Goal: Task Accomplishment & Management: Manage account settings

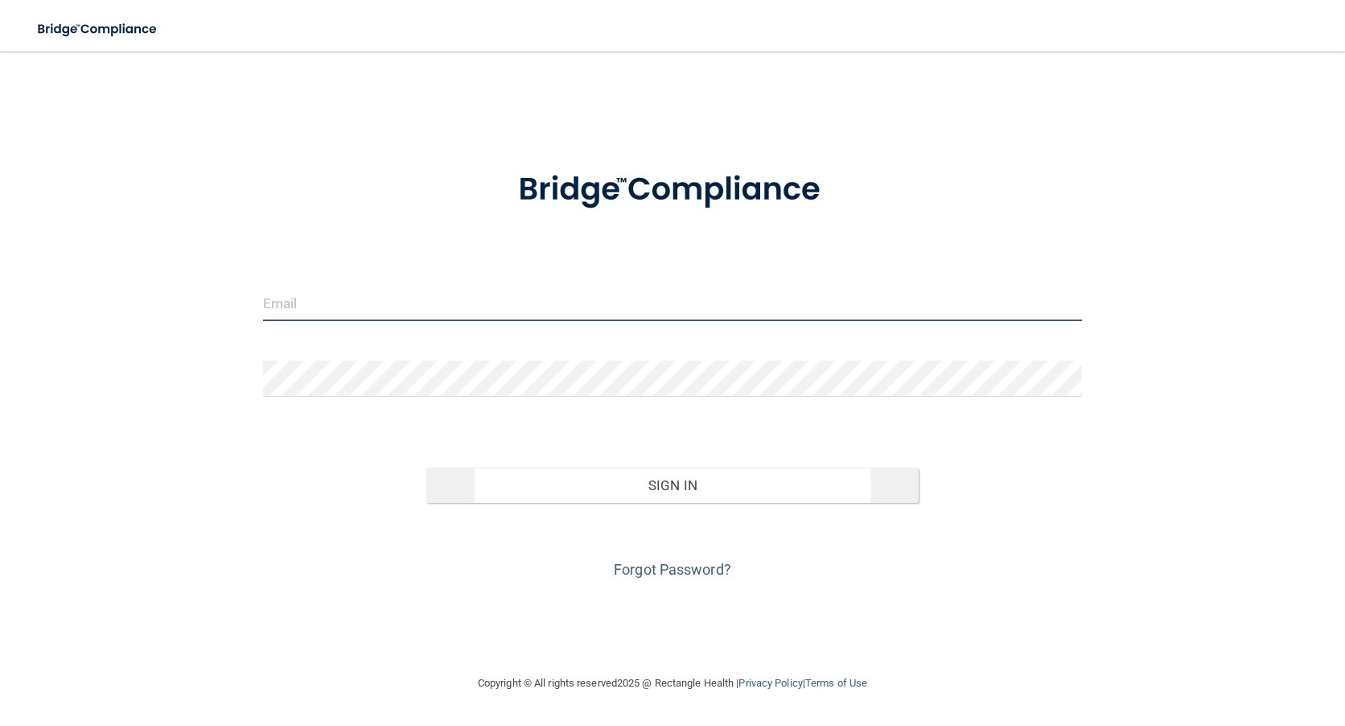
type input "[PERSON_NAME][EMAIL_ADDRESS][PERSON_NAME][DOMAIN_NAME]"
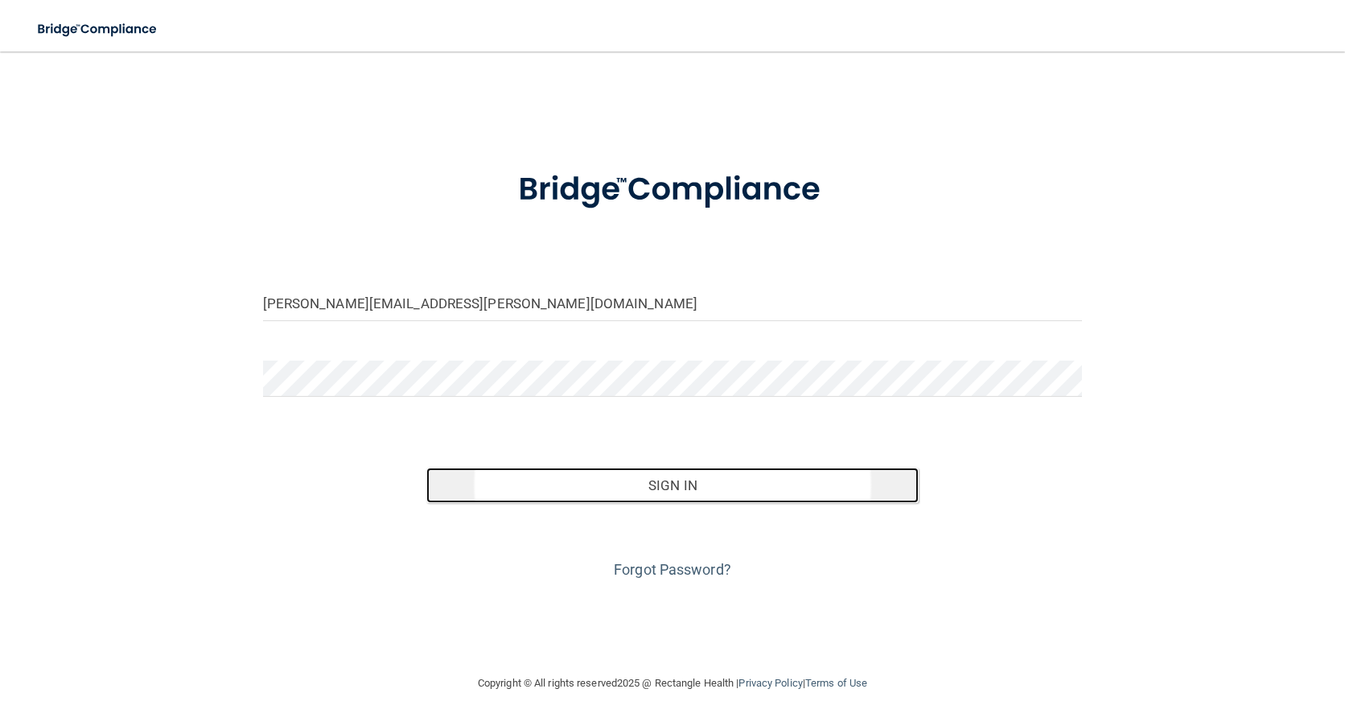
click at [623, 490] on button "Sign In" at bounding box center [671, 484] width 491 height 35
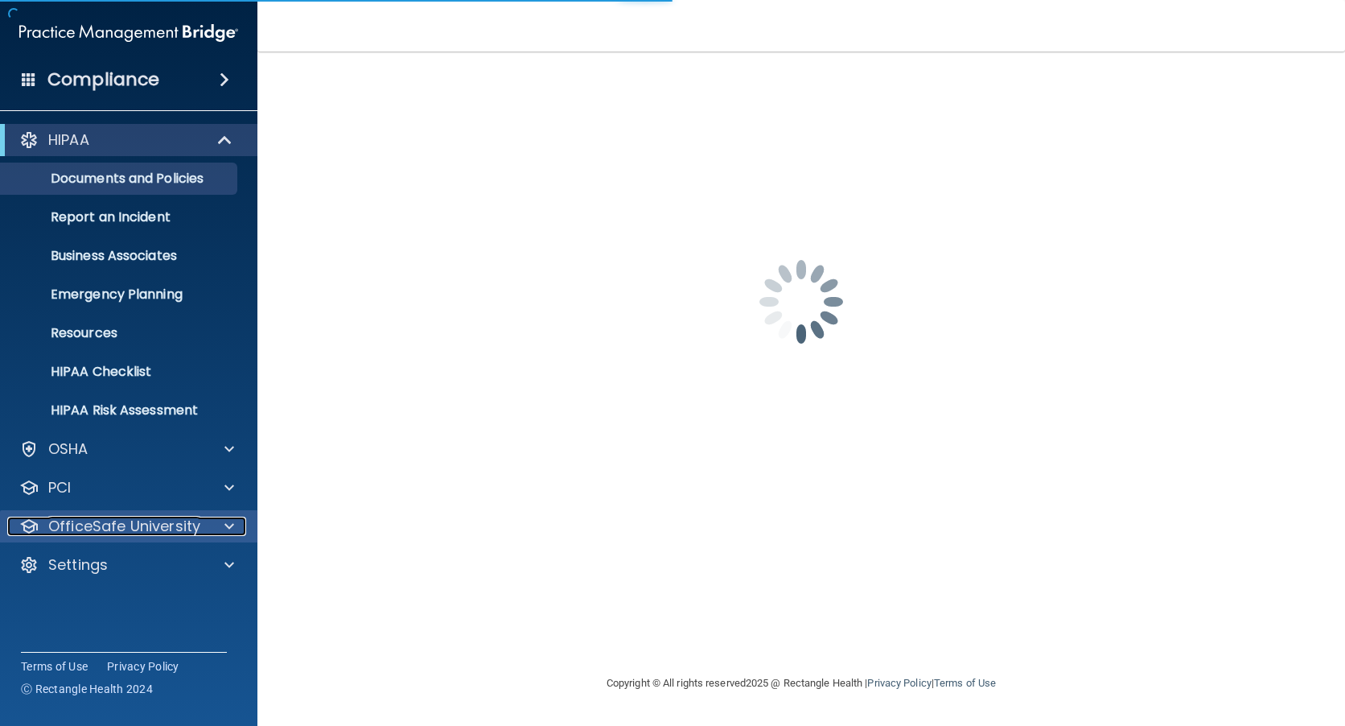
click at [114, 520] on p "OfficeSafe University" at bounding box center [124, 525] width 152 height 19
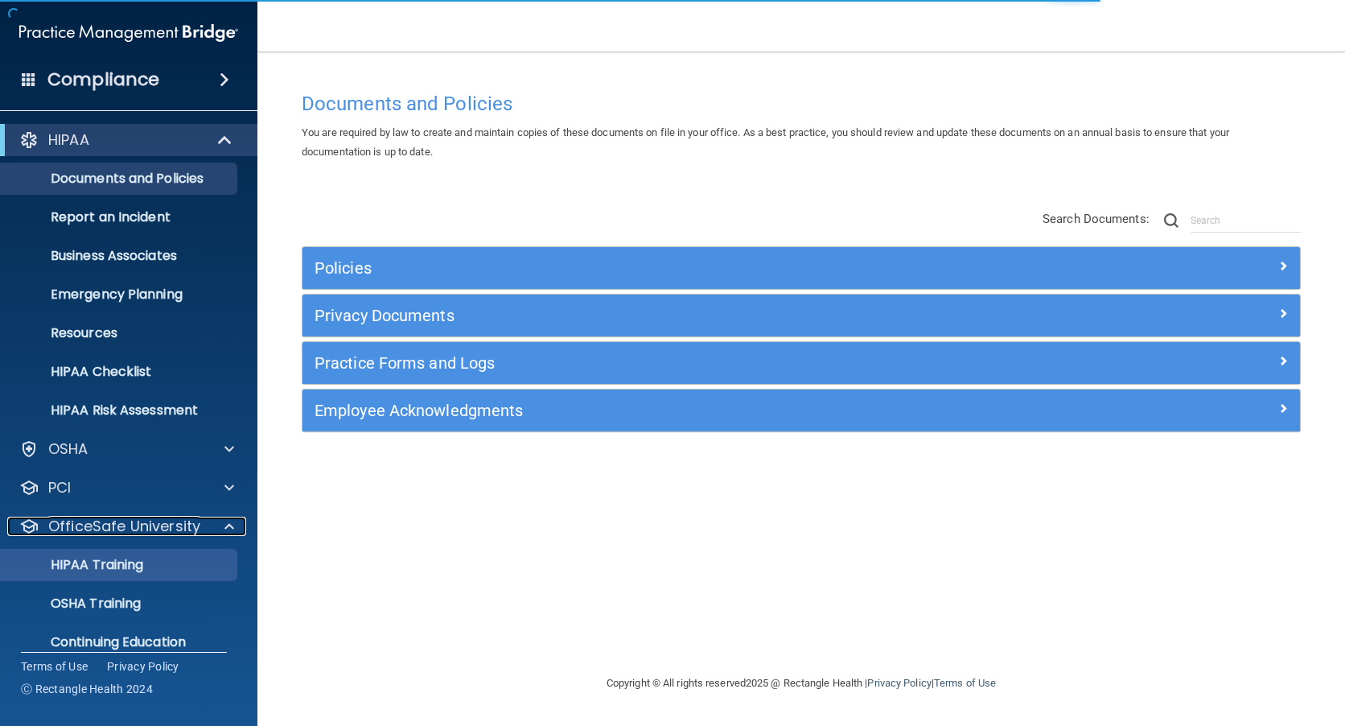
scroll to position [58, 0]
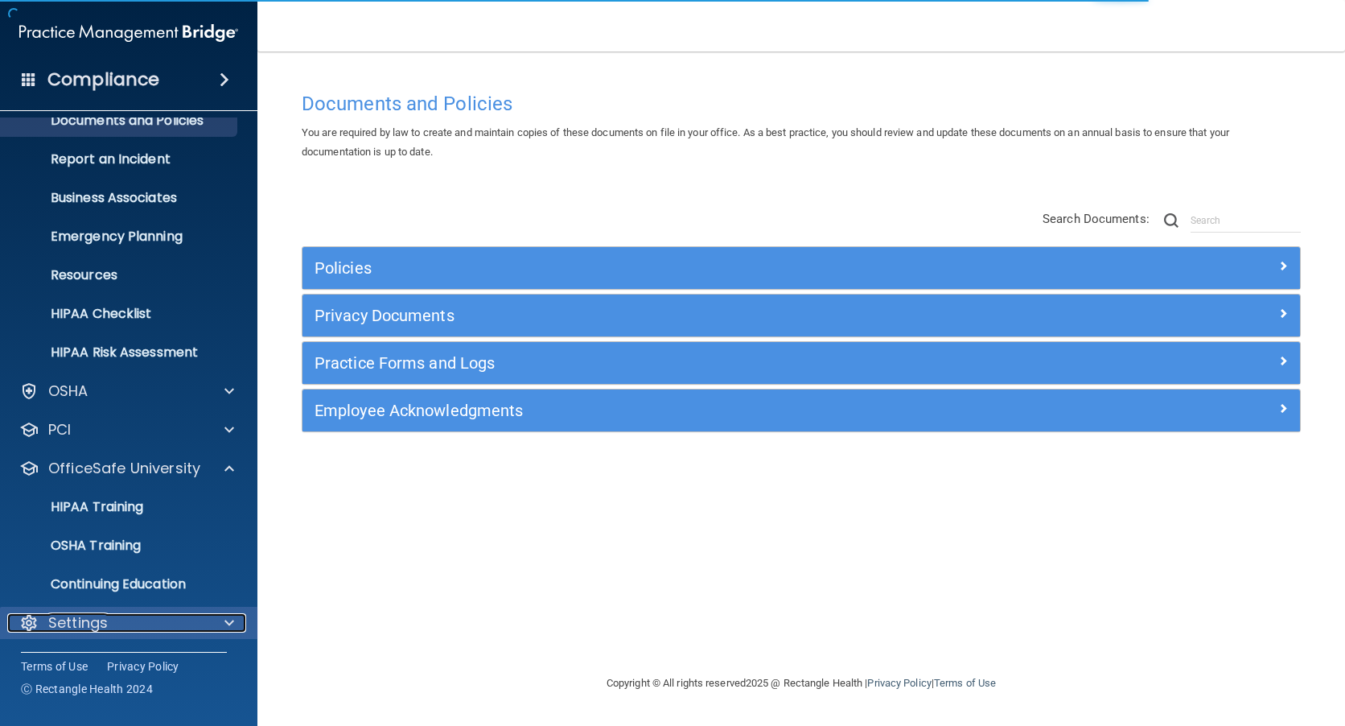
click at [90, 615] on p "Settings" at bounding box center [78, 622] width 60 height 19
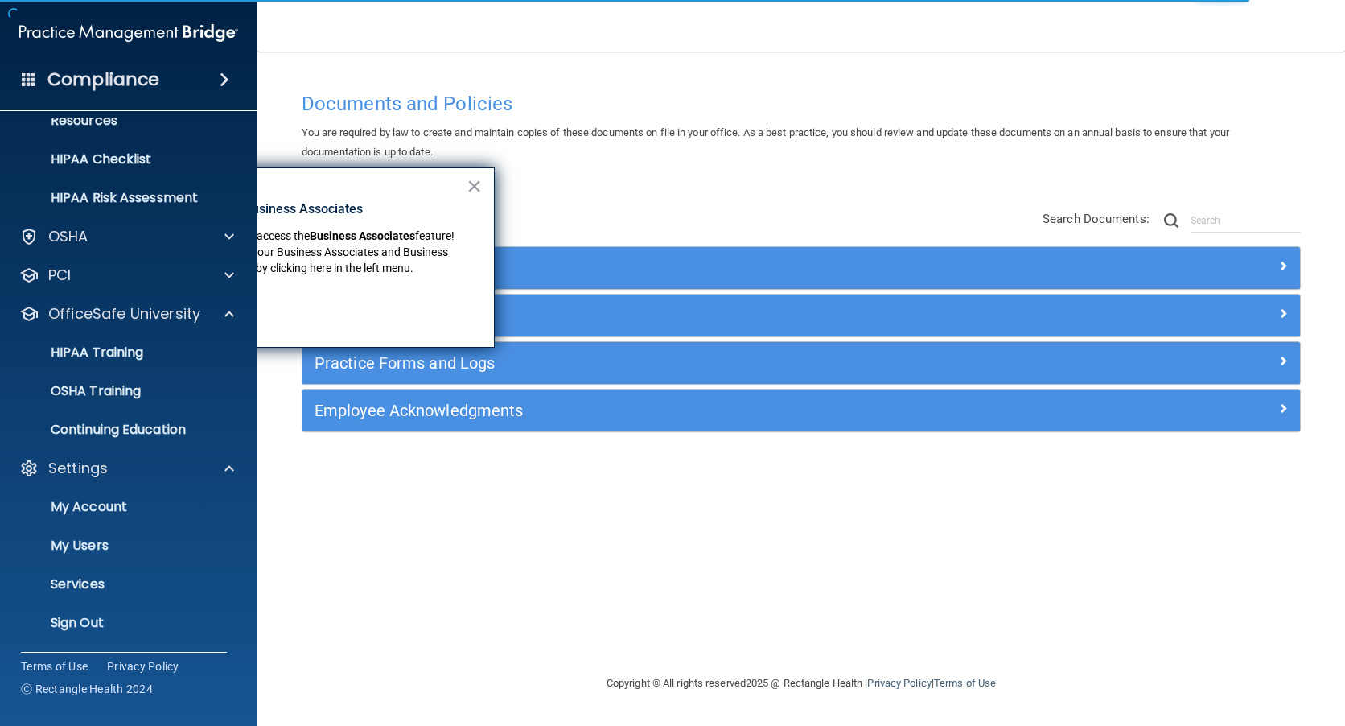
scroll to position [122, 0]
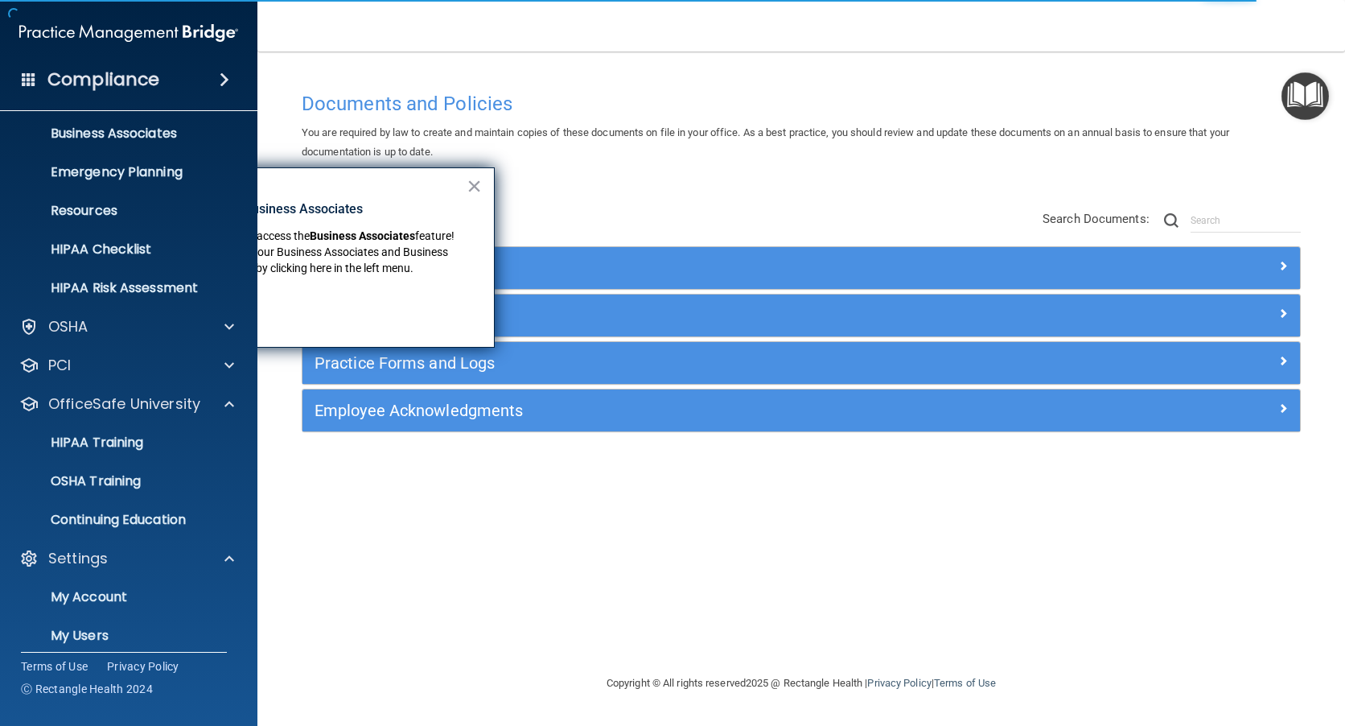
click at [95, 540] on div "HIPAA Documents and Policies Report an Incident Business Associates Emergency P…" at bounding box center [129, 368] width 258 height 746
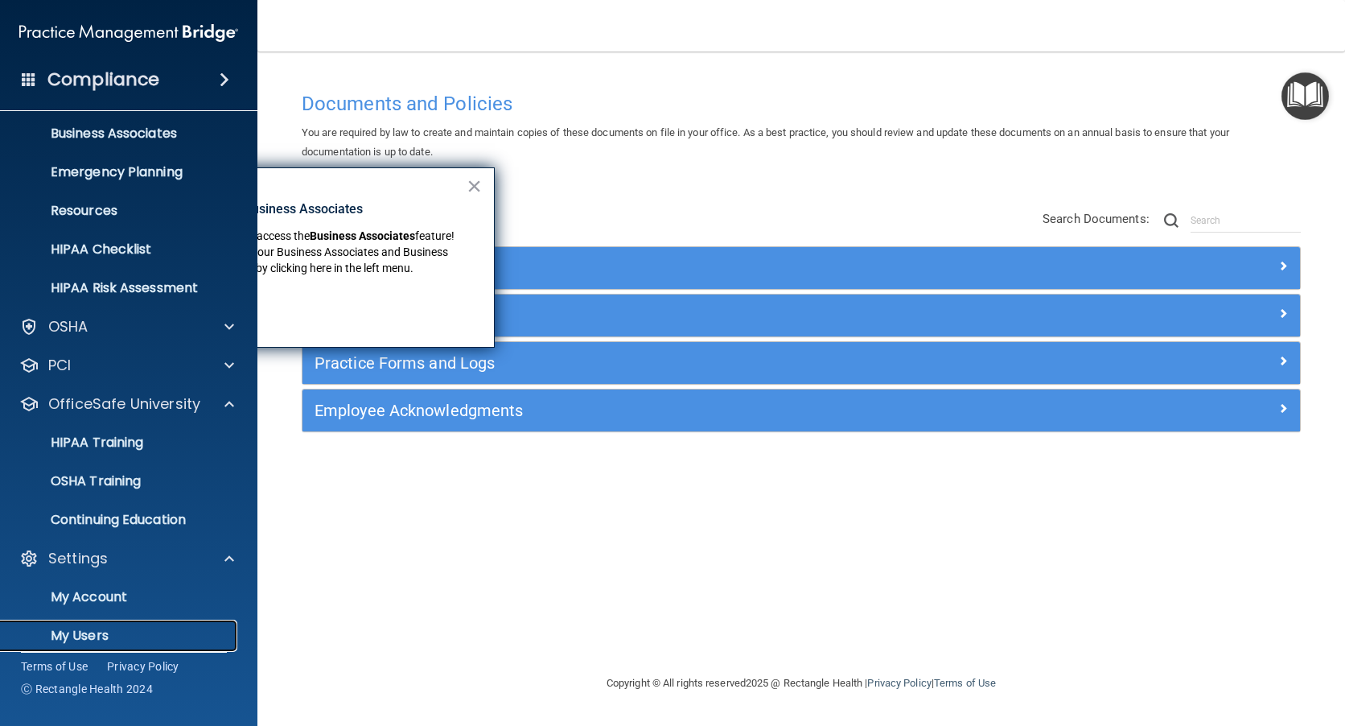
click at [91, 634] on p "My Users" at bounding box center [120, 635] width 220 height 16
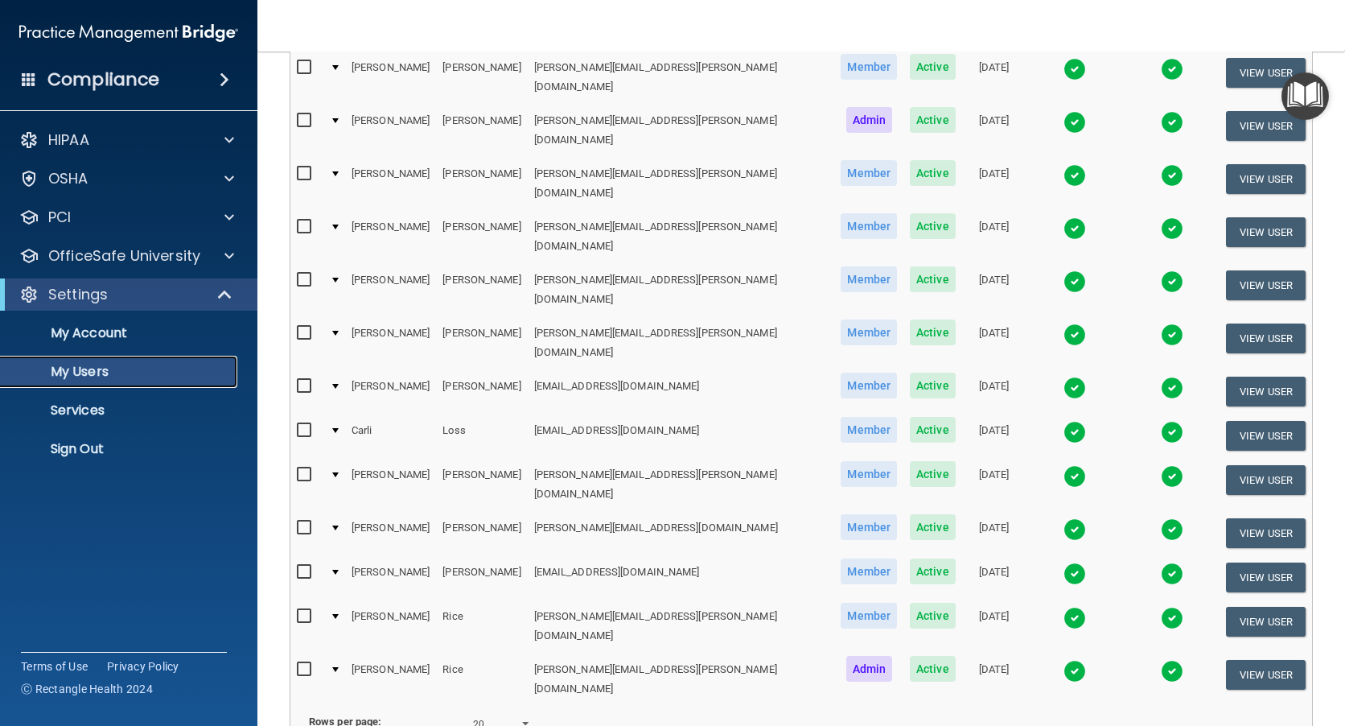
scroll to position [606, 0]
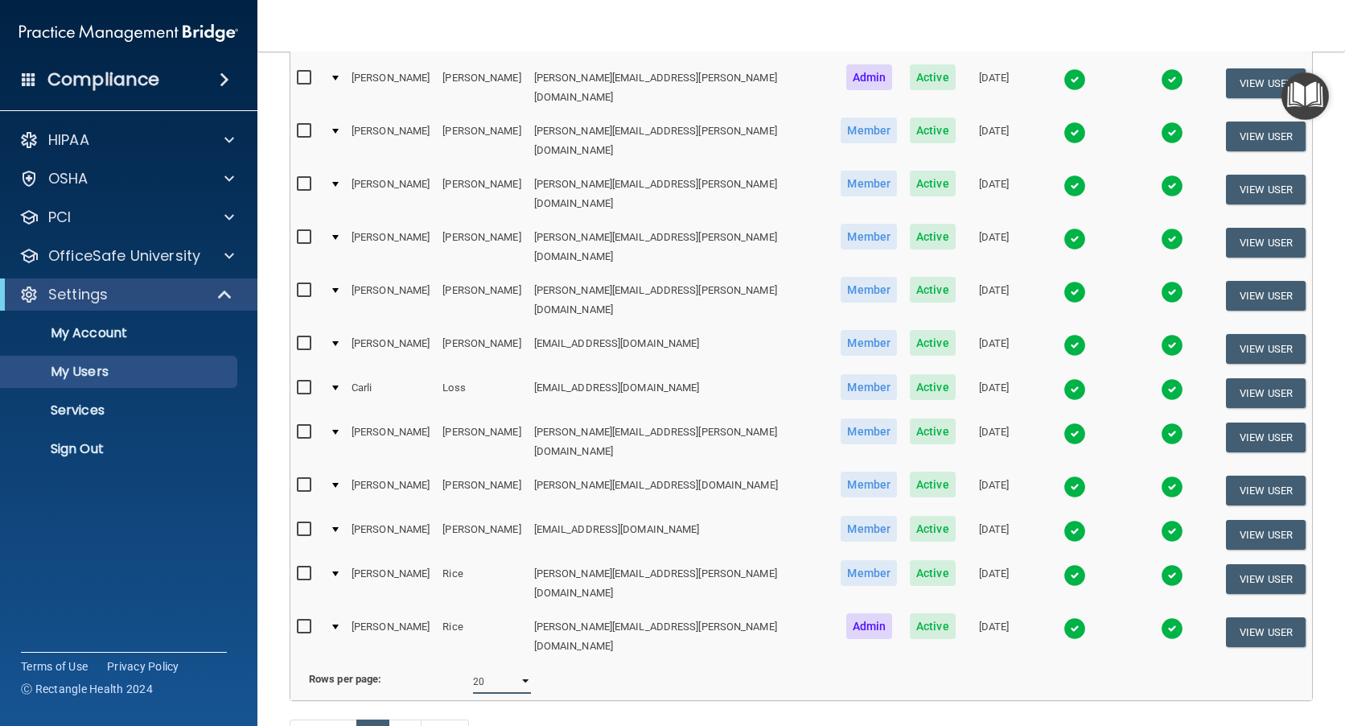
click at [521, 669] on select "10 20 30 40 all" at bounding box center [502, 681] width 58 height 24
select select "30"
click at [473, 669] on select "10 20 30 40 all" at bounding box center [502, 681] width 58 height 24
select select "30"
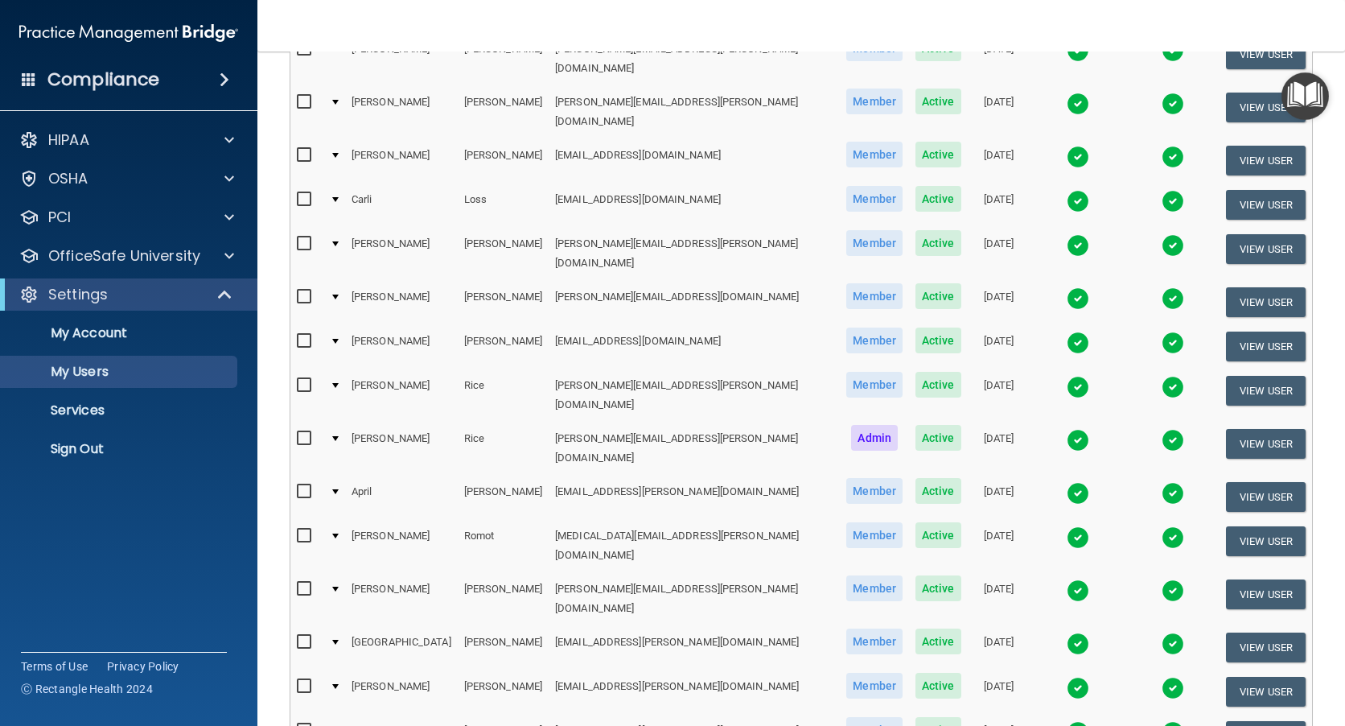
scroll to position [804, 0]
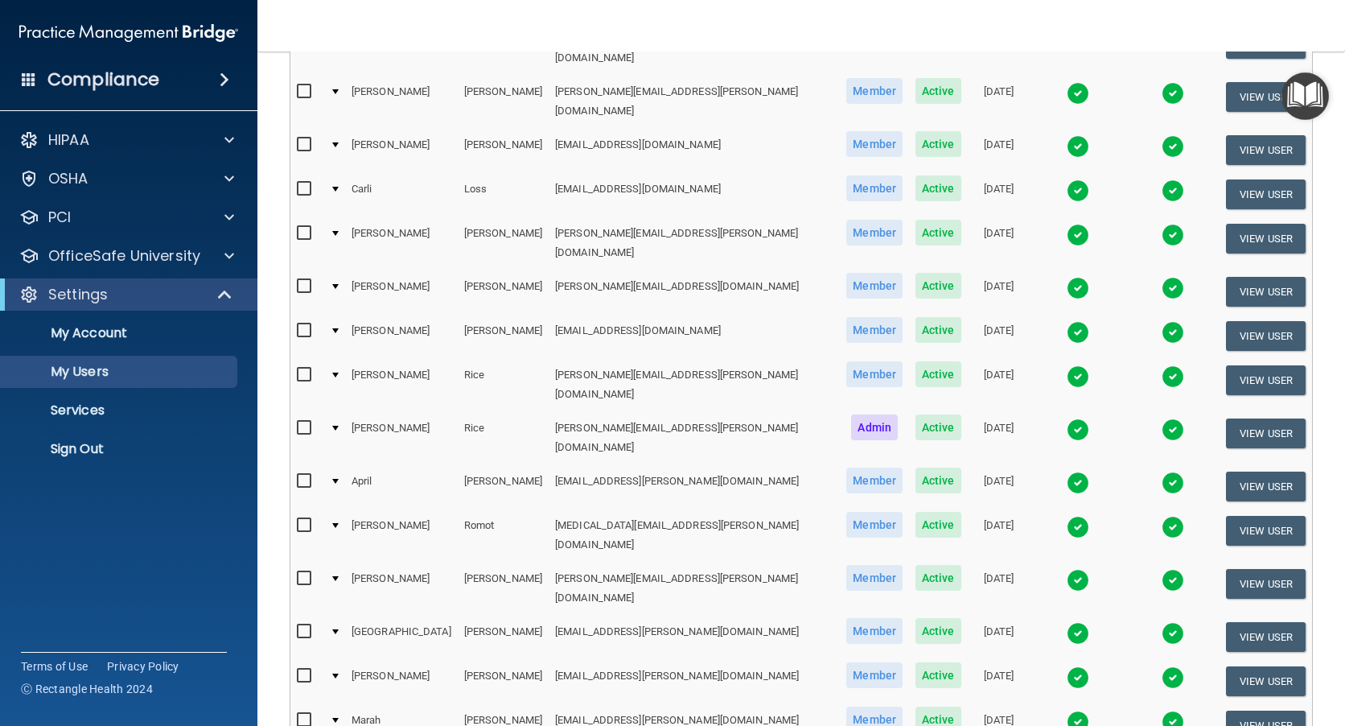
click at [1067, 471] on img at bounding box center [1078, 482] width 23 height 23
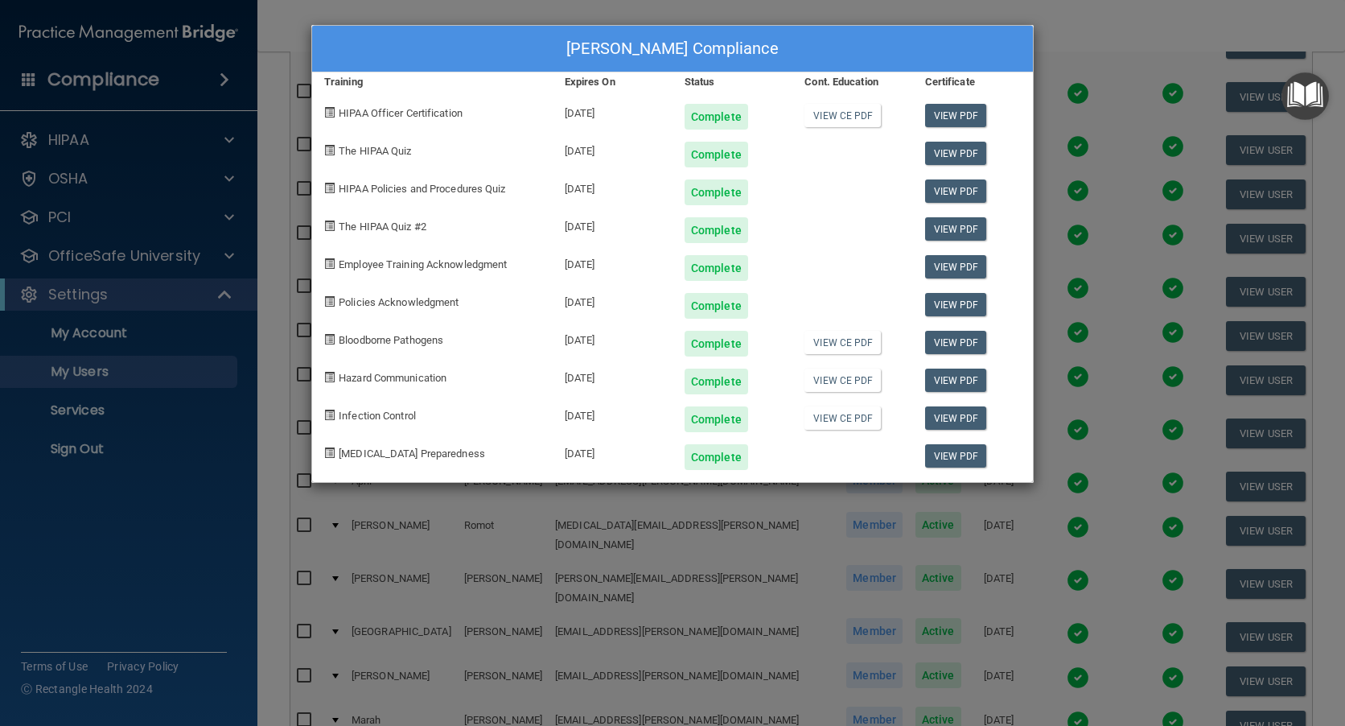
click at [1074, 40] on div "[PERSON_NAME] Compliance Training Expires On Status Cont. Education Certificate…" at bounding box center [672, 363] width 1345 height 726
